Goal: Navigation & Orientation: Find specific page/section

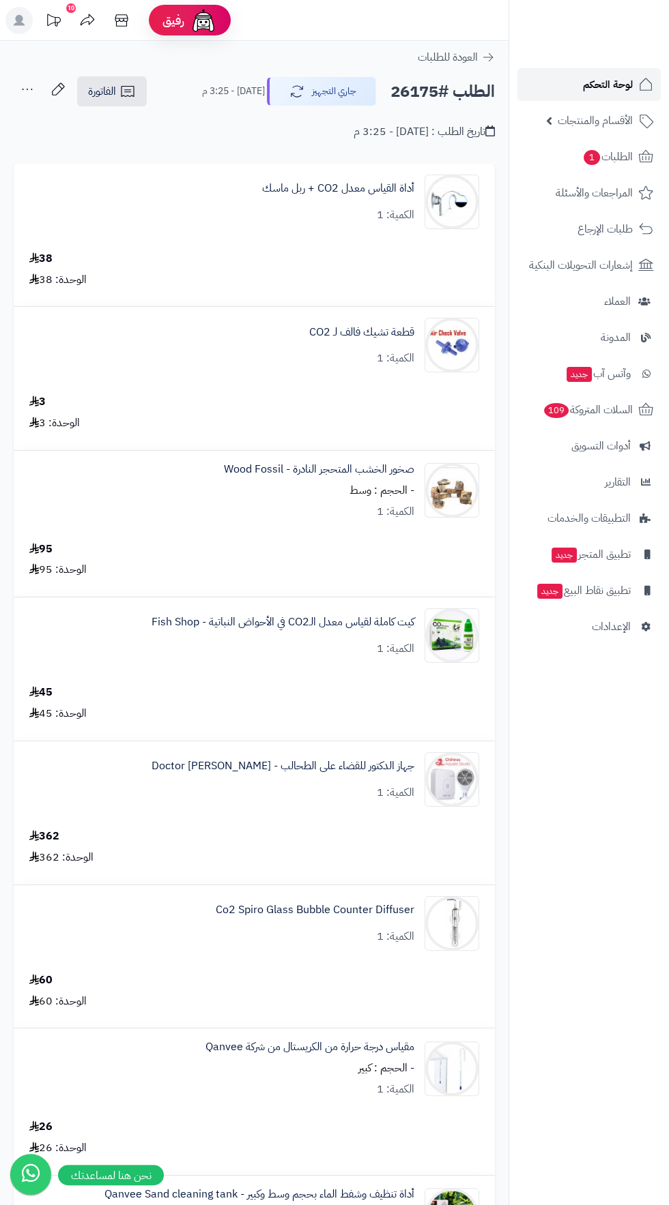
click at [609, 89] on span "لوحة التحكم" at bounding box center [608, 84] width 50 height 19
